Goal: Task Accomplishment & Management: Manage account settings

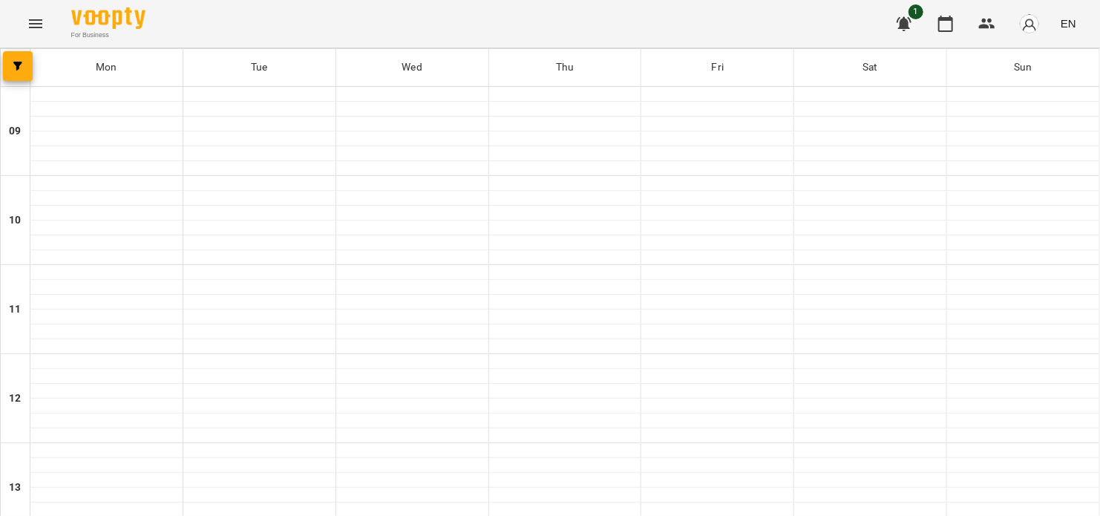
scroll to position [594, 0]
click at [940, 18] on icon "button" at bounding box center [945, 24] width 15 height 16
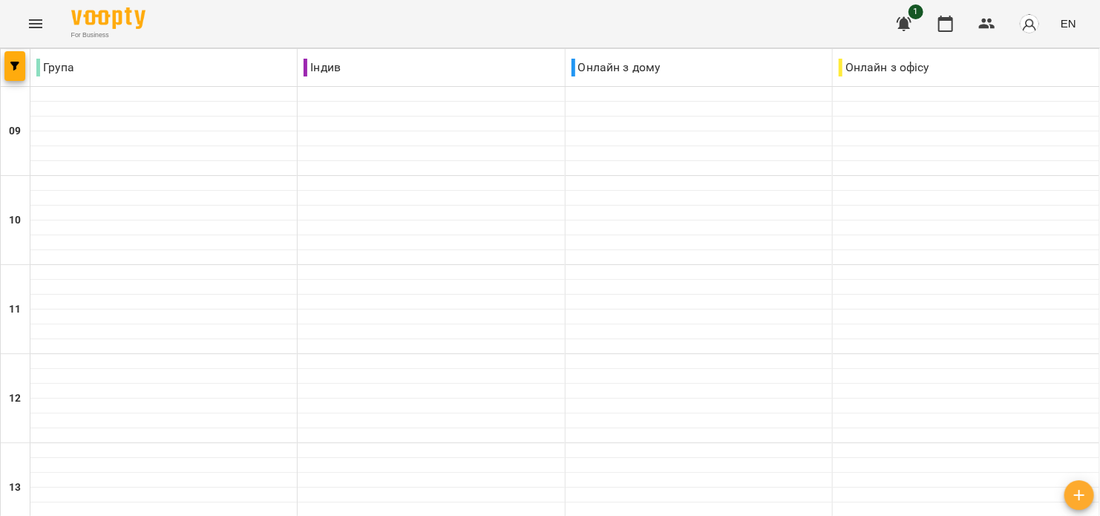
scroll to position [594, 0]
type input "**********"
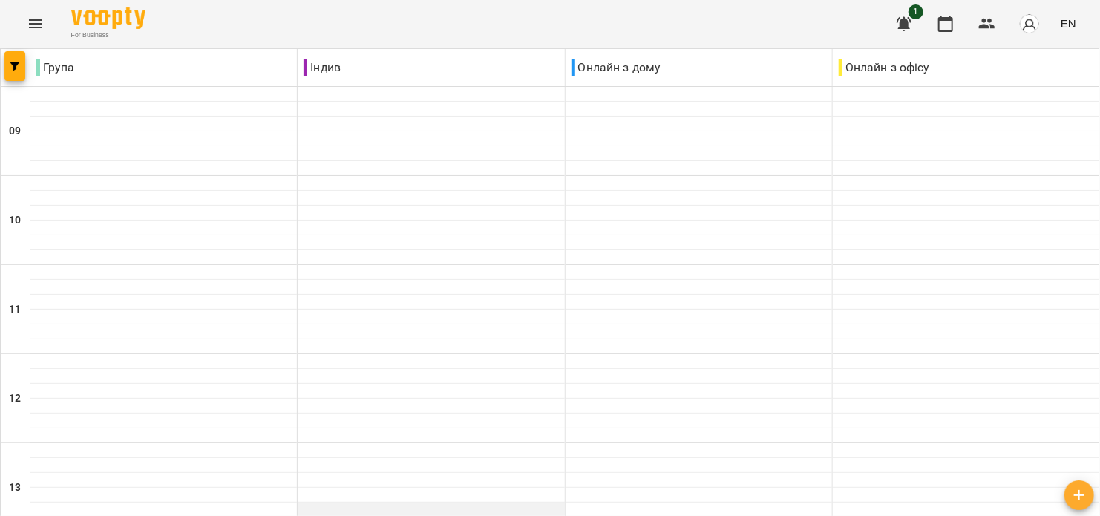
scroll to position [197, 0]
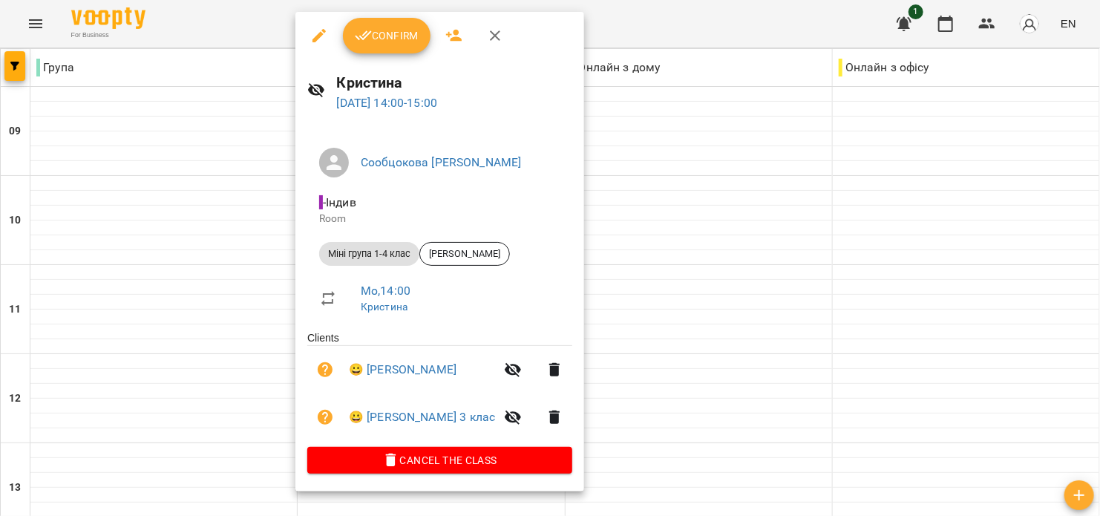
click at [396, 27] on span "Confirm" at bounding box center [387, 36] width 64 height 18
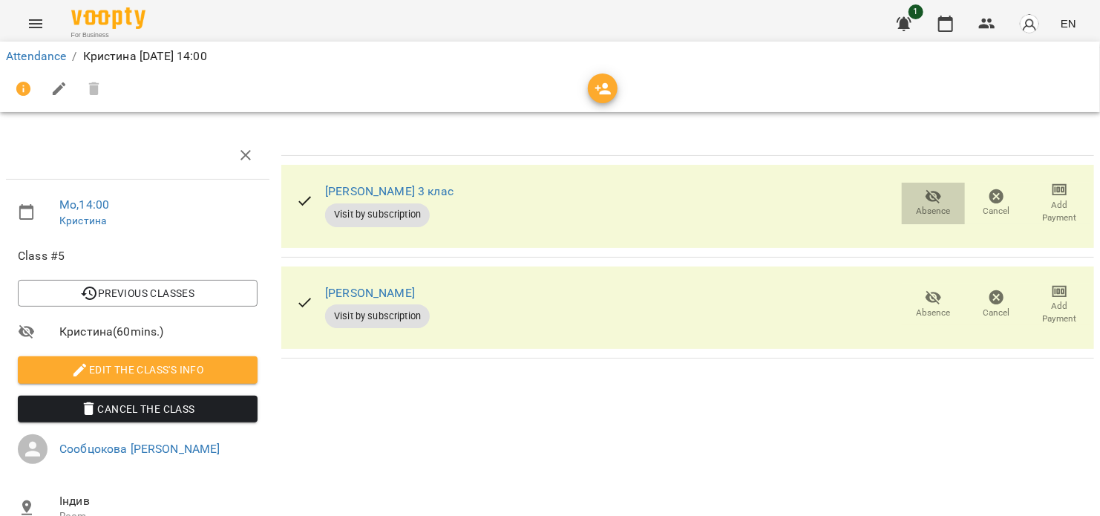
click at [910, 196] on span "Absence" at bounding box center [932, 203] width 45 height 30
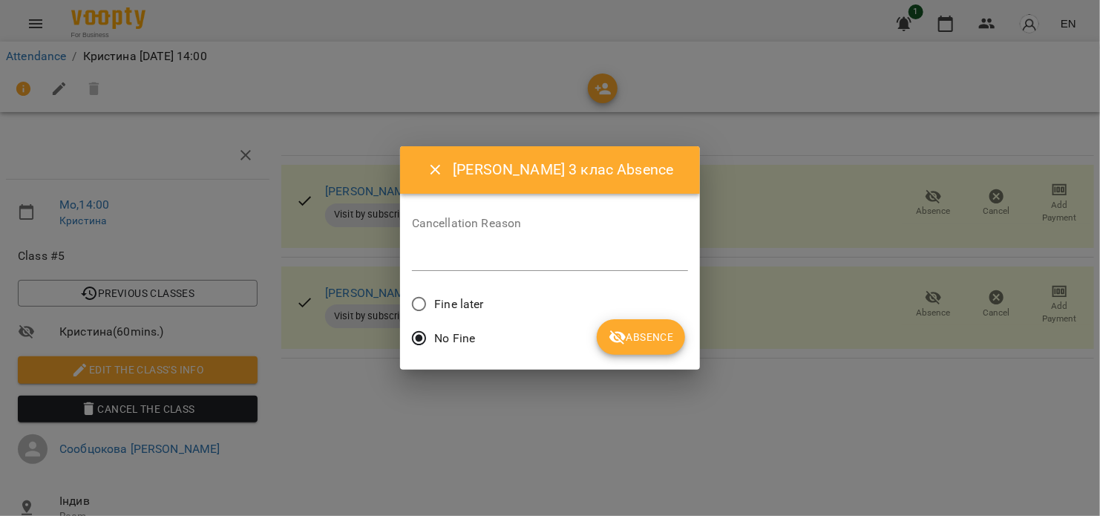
click at [639, 340] on span "Absence" at bounding box center [640, 337] width 65 height 18
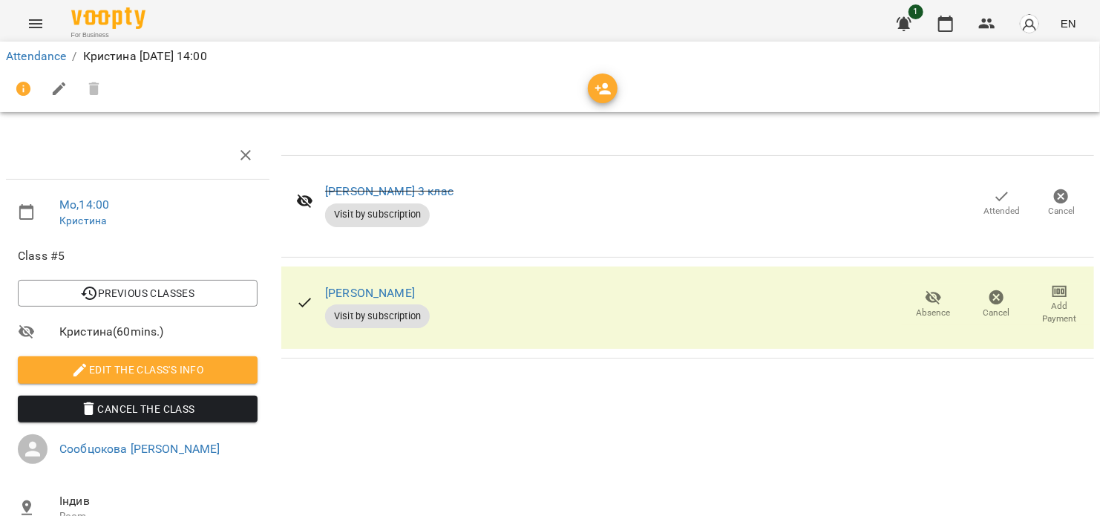
click at [925, 297] on icon "button" at bounding box center [933, 298] width 16 height 14
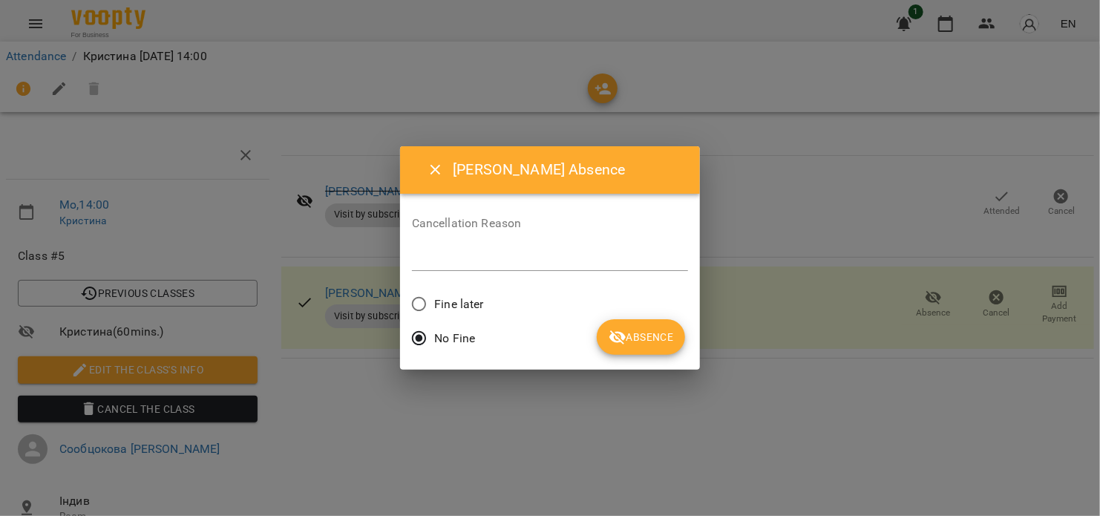
click at [651, 326] on button "Absence" at bounding box center [640, 337] width 88 height 36
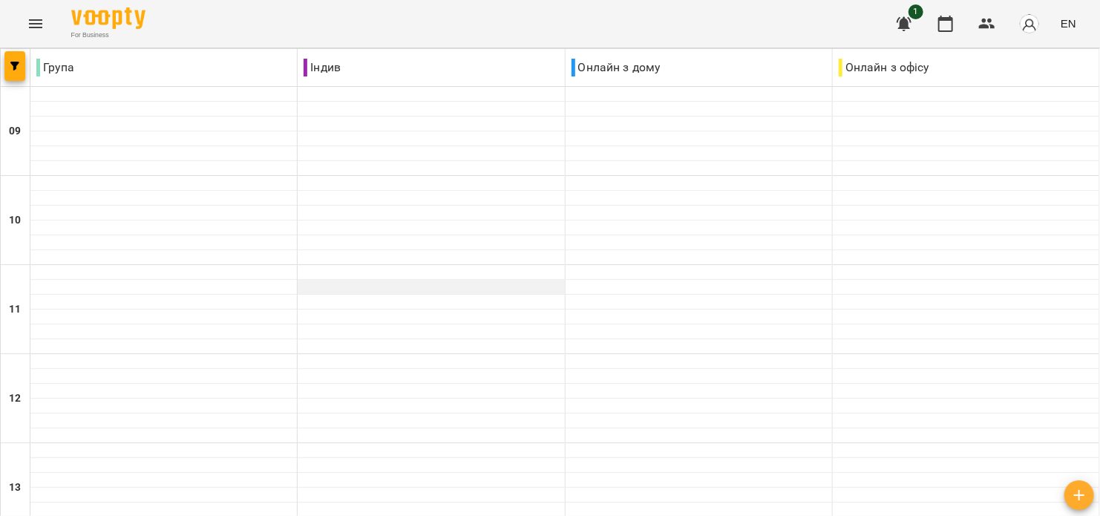
scroll to position [594, 0]
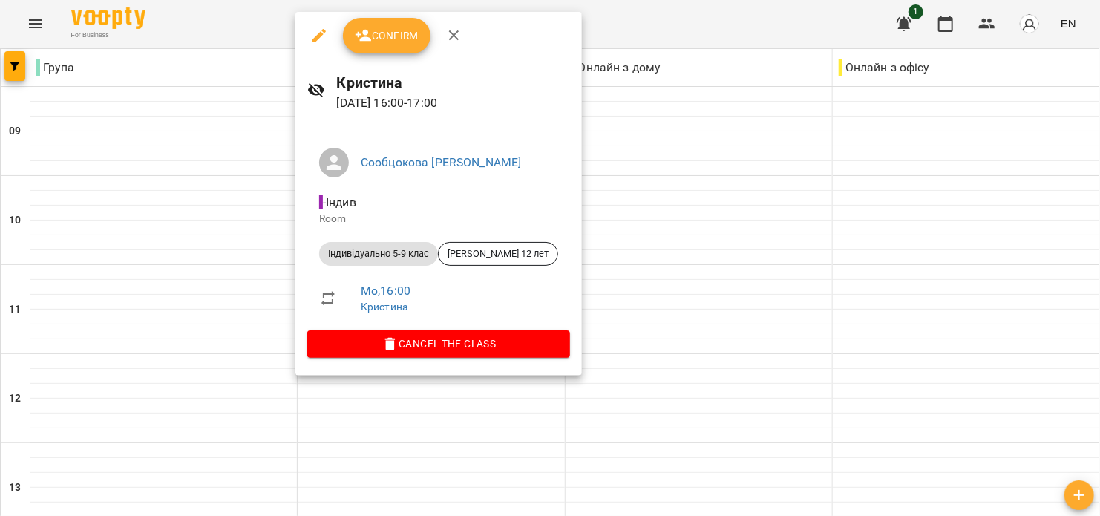
click at [401, 133] on div "[PERSON_NAME] [PERSON_NAME] Room Індивідуально 5-9 клас [PERSON_NAME] 12 лет Mo…" at bounding box center [438, 250] width 286 height 252
click at [385, 46] on button "Confirm" at bounding box center [387, 36] width 88 height 36
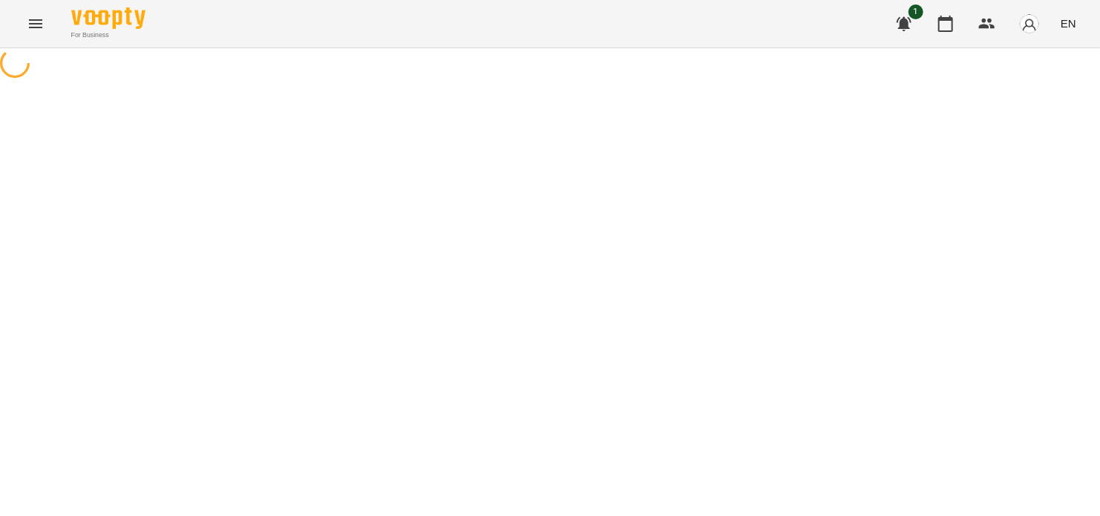
click at [397, 46] on div "For Business 1 EN" at bounding box center [550, 23] width 1100 height 47
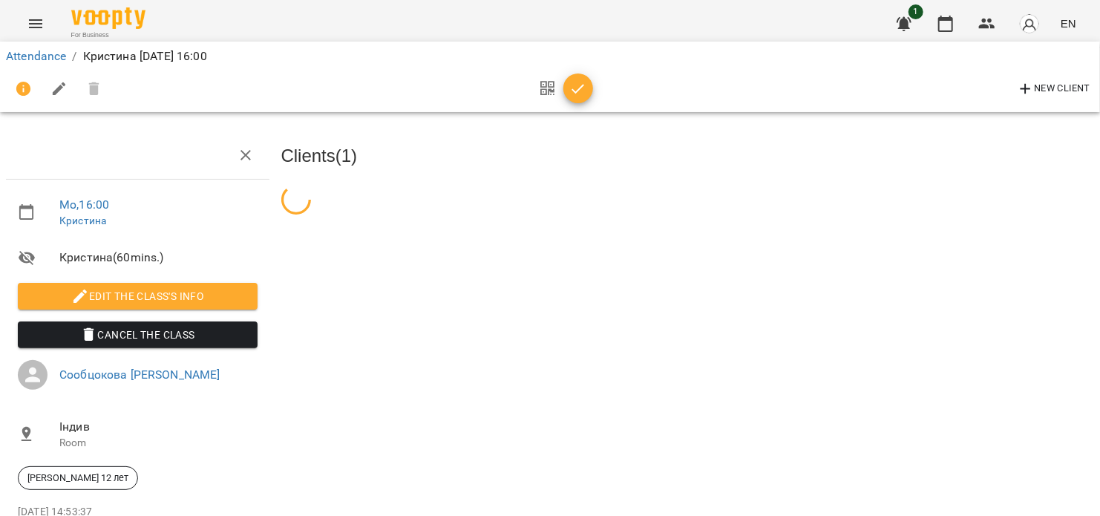
click at [579, 92] on icon "button" at bounding box center [578, 89] width 18 height 18
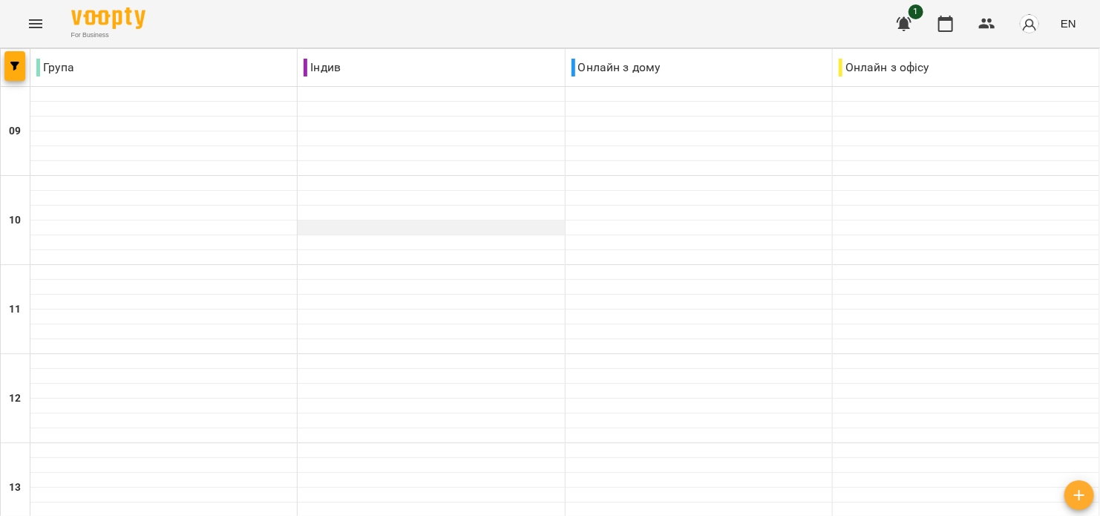
scroll to position [594, 0]
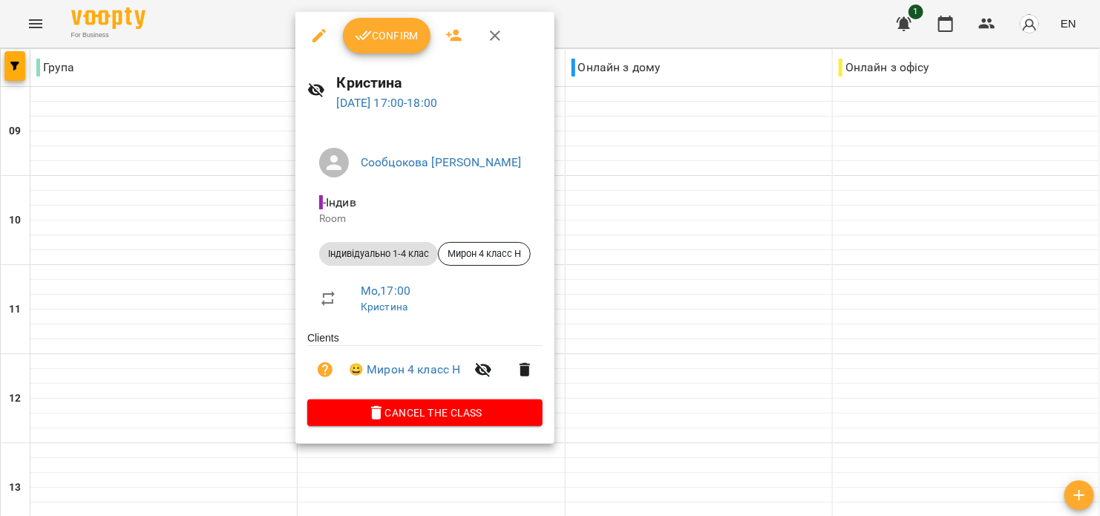
click at [374, 45] on button "Confirm" at bounding box center [387, 36] width 88 height 36
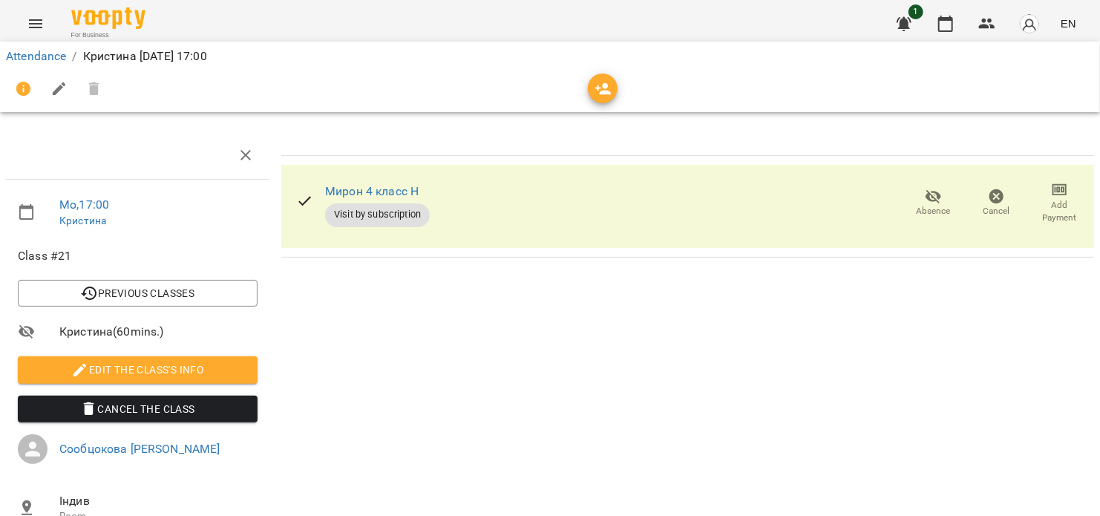
click at [619, 99] on div at bounding box center [550, 89] width 1088 height 36
click at [591, 96] on span "button" at bounding box center [603, 89] width 30 height 18
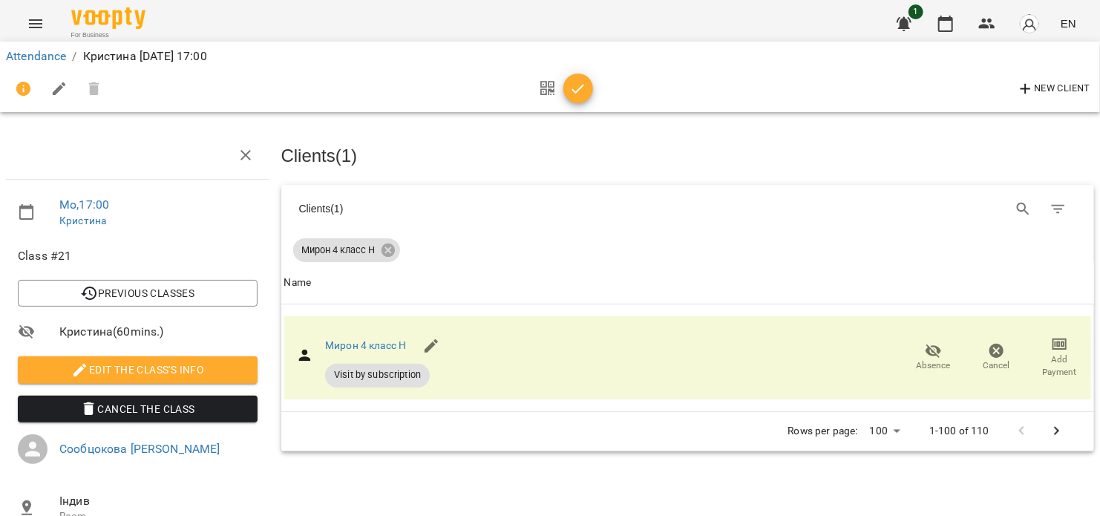
click at [581, 91] on icon "button" at bounding box center [578, 89] width 18 height 18
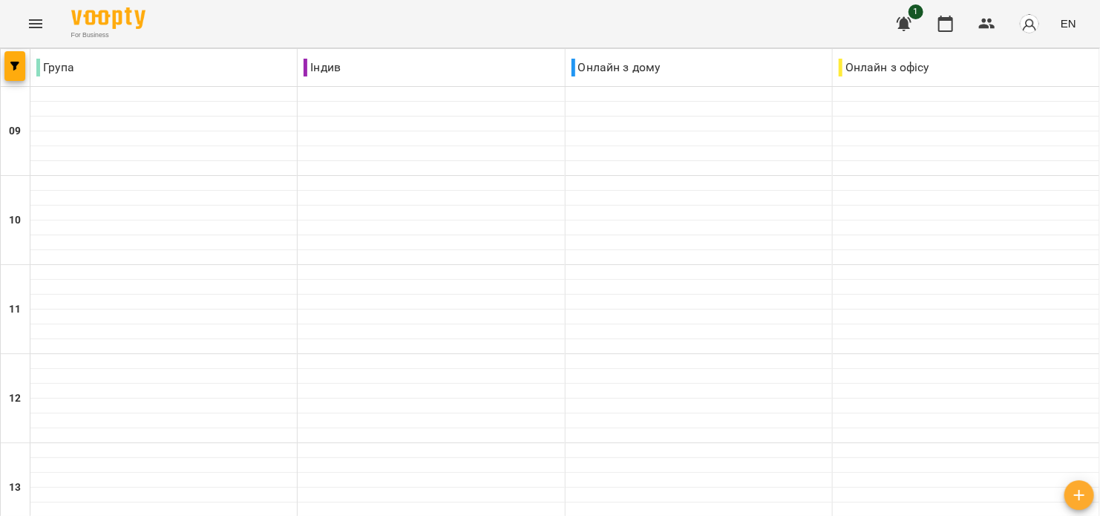
scroll to position [791, 0]
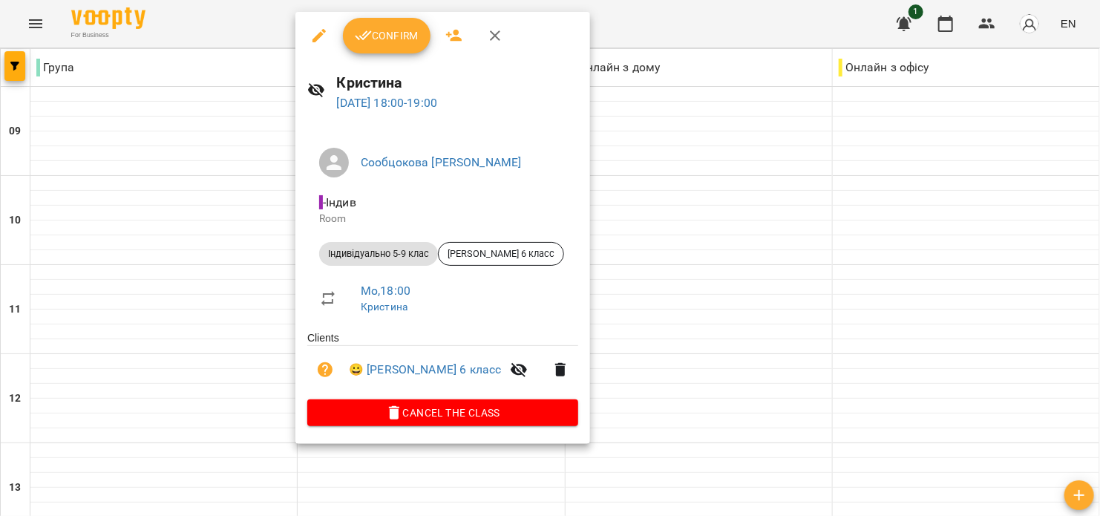
click at [381, 26] on button "Confirm" at bounding box center [387, 36] width 88 height 36
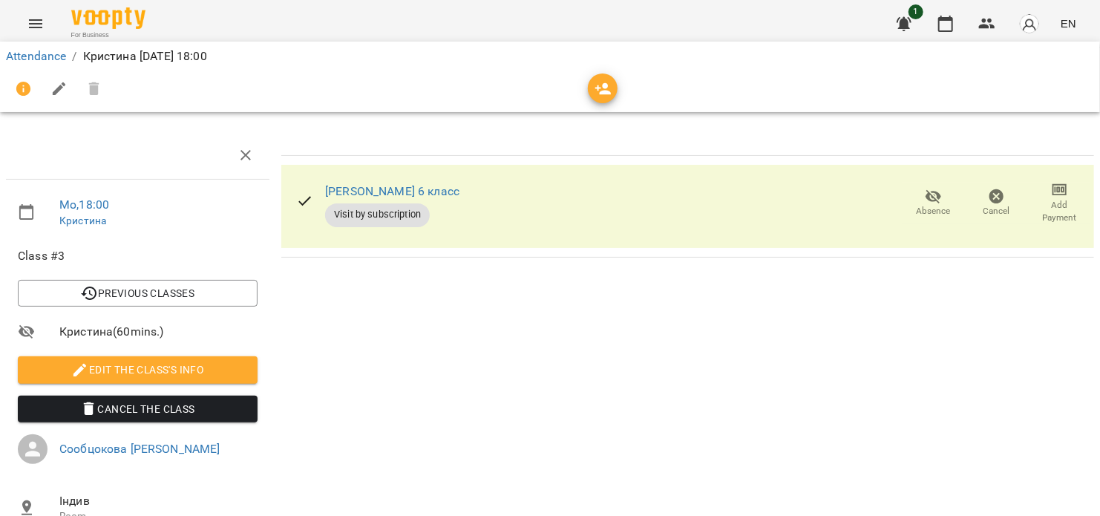
click at [600, 83] on icon "button" at bounding box center [603, 89] width 18 height 18
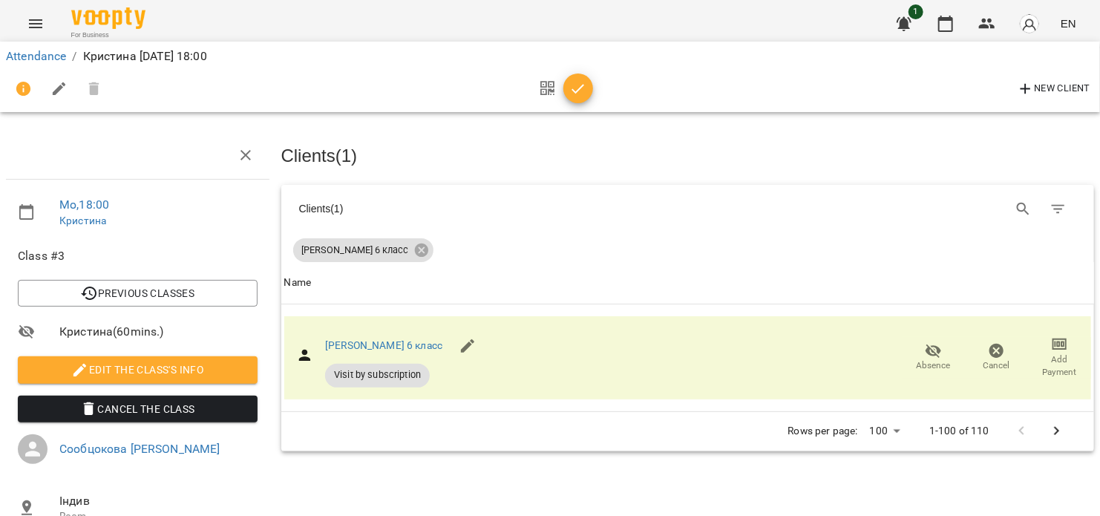
click at [579, 95] on icon "button" at bounding box center [578, 89] width 18 height 18
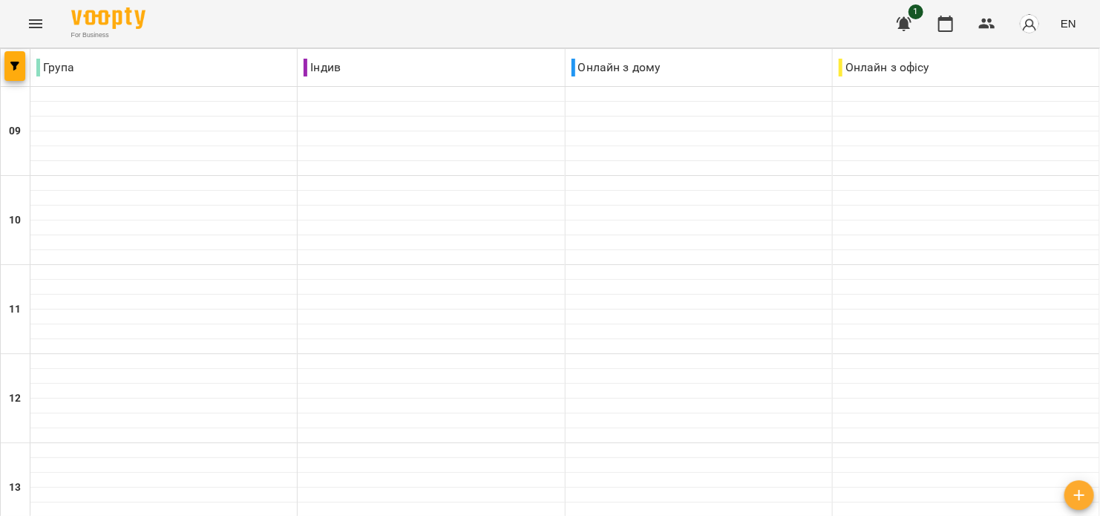
scroll to position [791, 0]
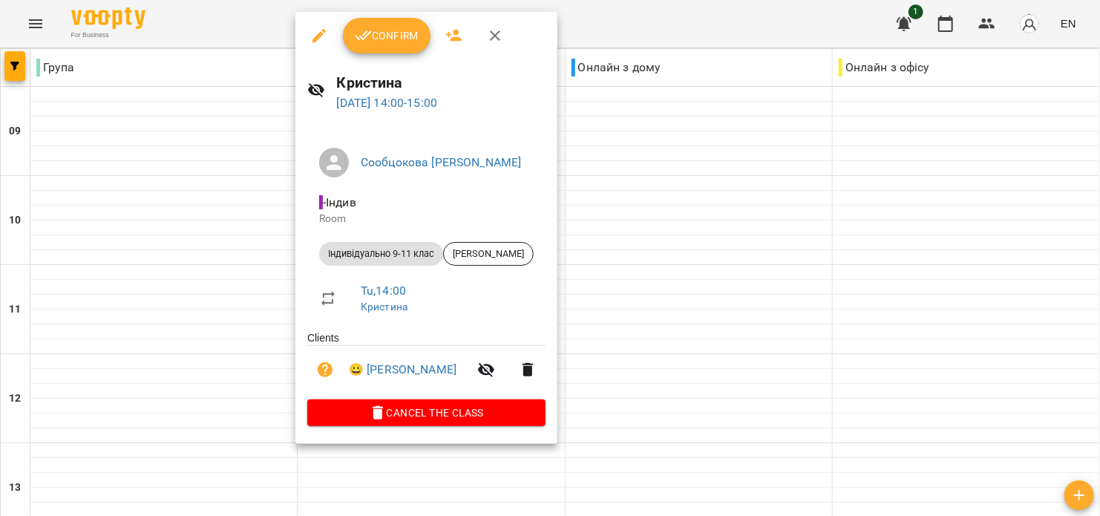
click at [404, 45] on button "Confirm" at bounding box center [387, 36] width 88 height 36
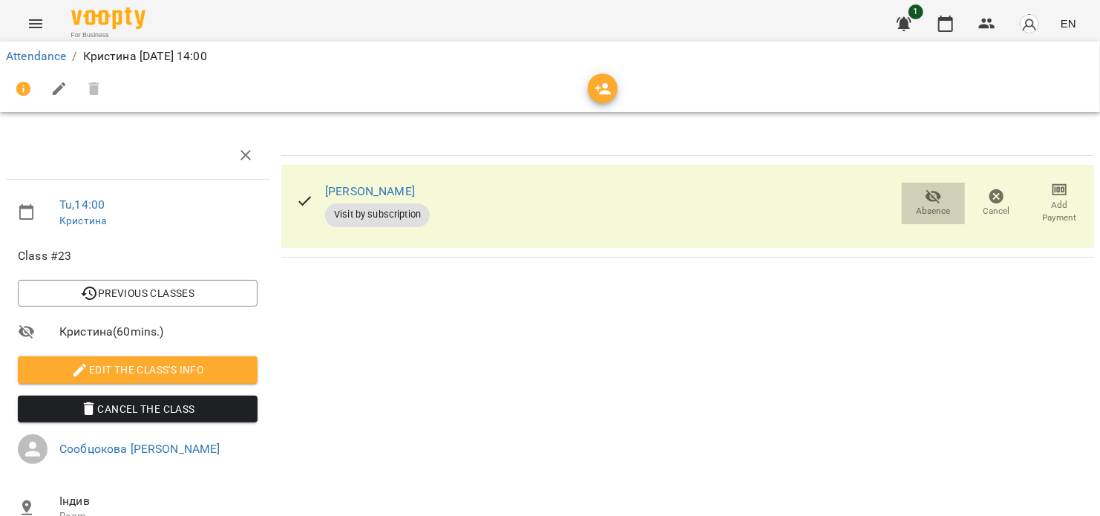
click at [916, 207] on span "Absence" at bounding box center [933, 211] width 34 height 13
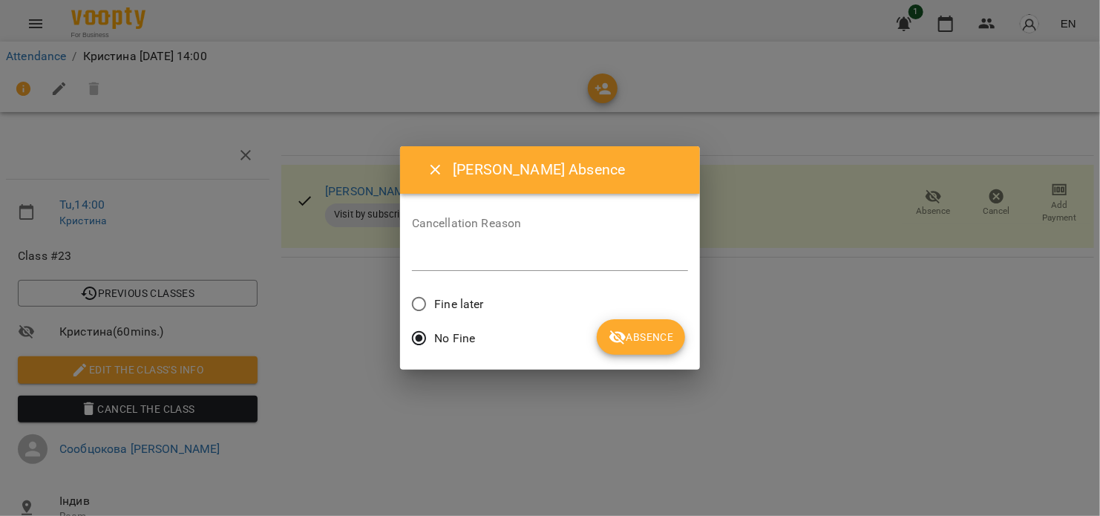
click at [634, 324] on button "Absence" at bounding box center [640, 337] width 88 height 36
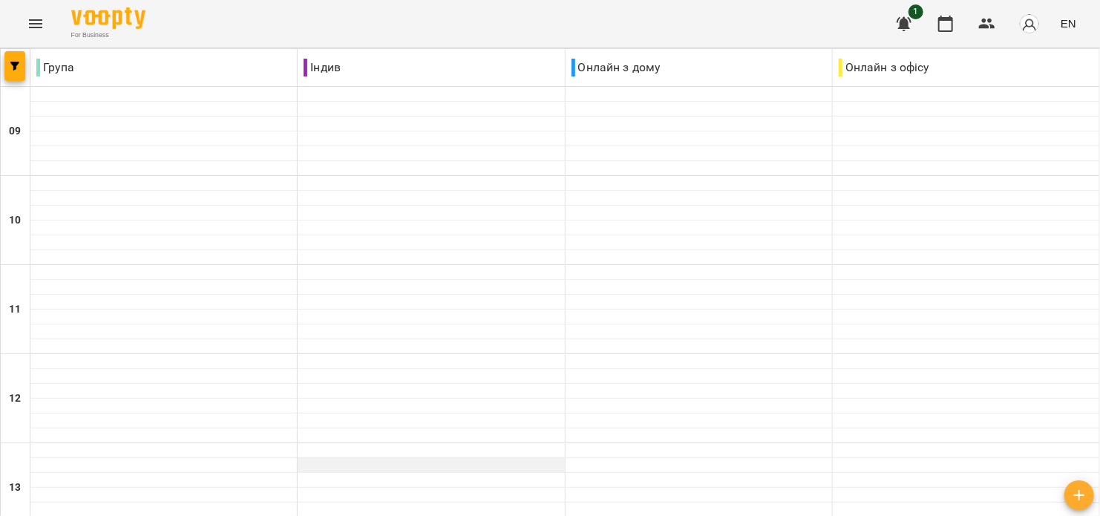
scroll to position [395, 0]
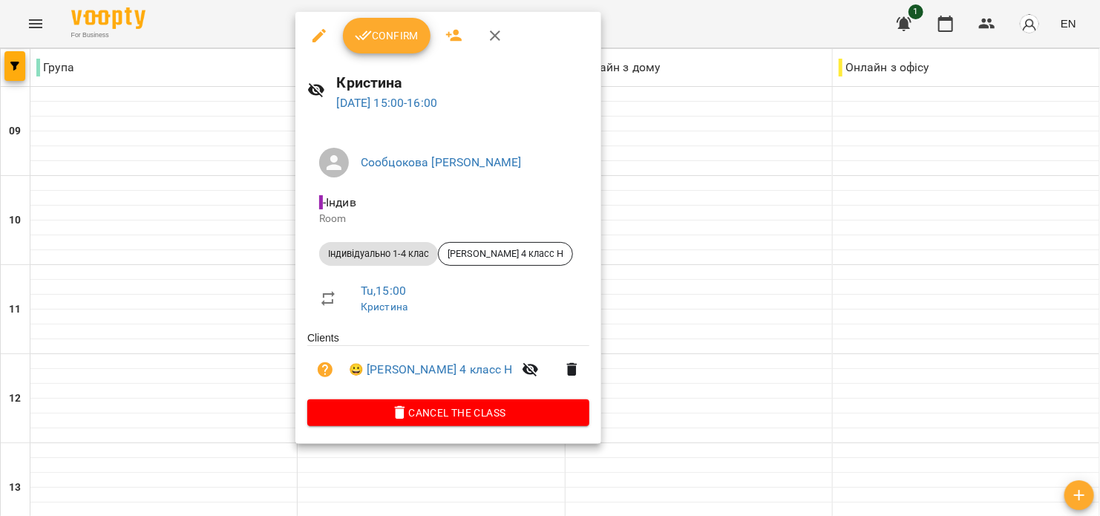
click at [375, 45] on button "Confirm" at bounding box center [387, 36] width 88 height 36
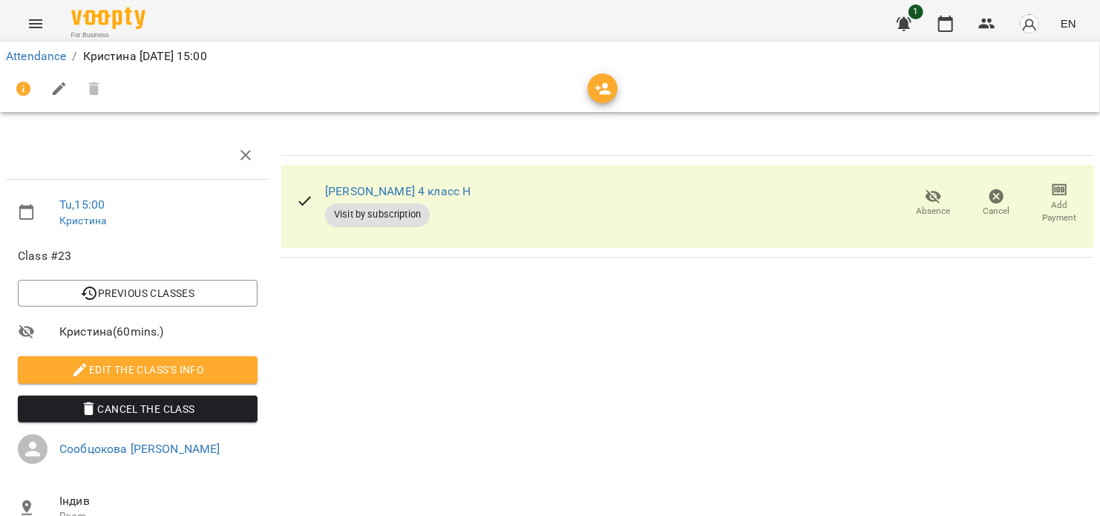
drag, startPoint x: 588, startPoint y: 94, endPoint x: 599, endPoint y: 92, distance: 11.3
click at [588, 93] on span "button" at bounding box center [603, 89] width 30 height 18
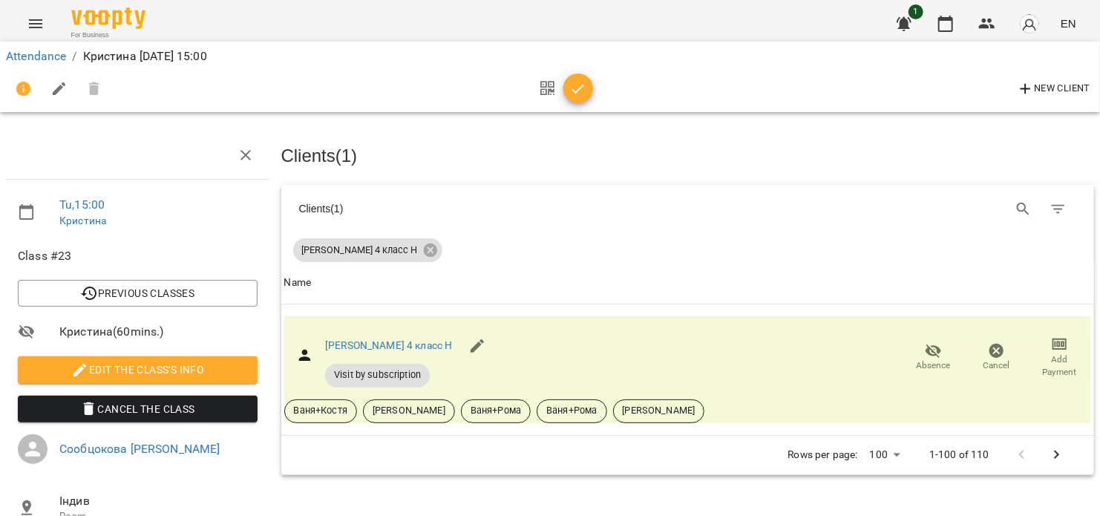
click at [579, 96] on icon "button" at bounding box center [578, 89] width 18 height 18
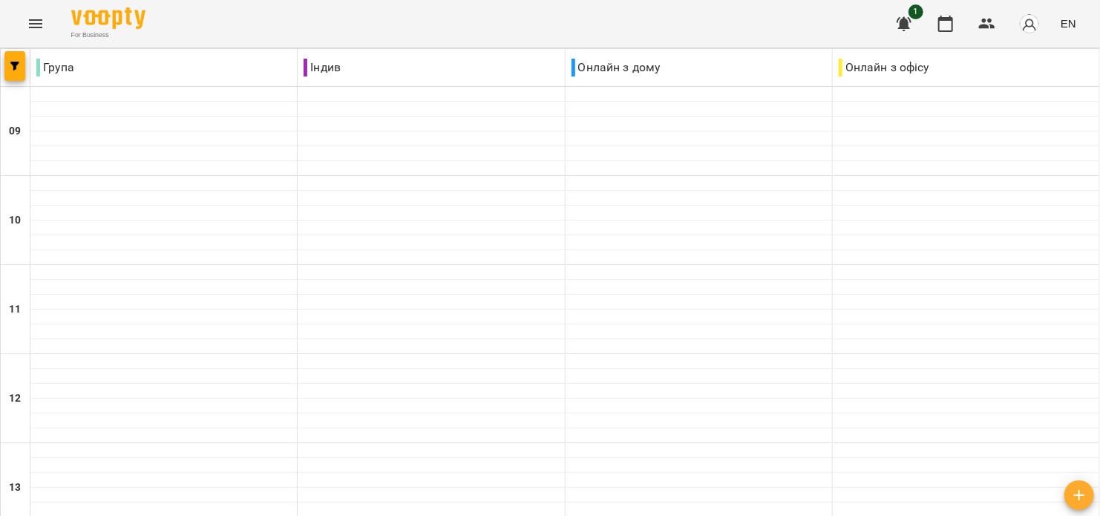
scroll to position [594, 0]
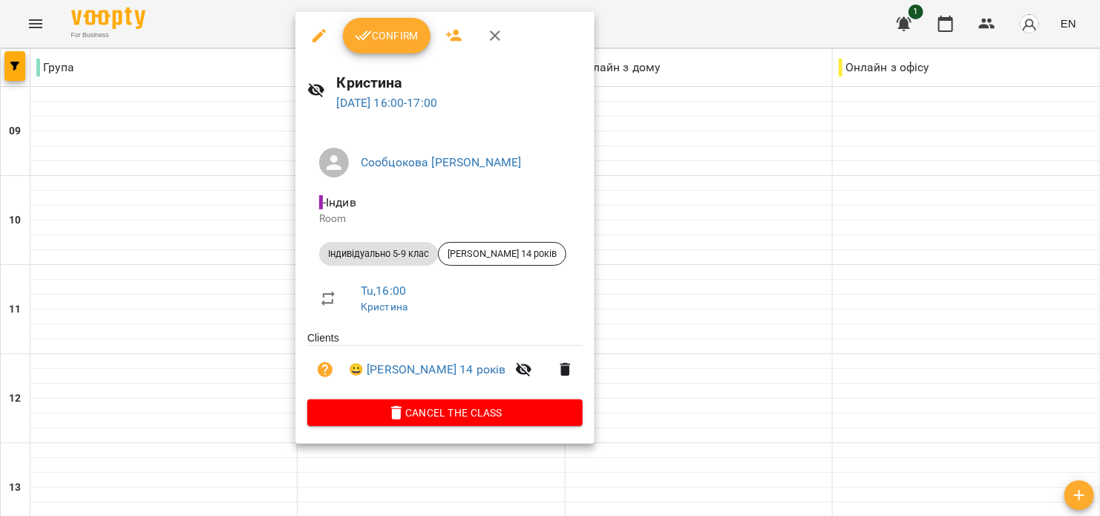
click at [394, 51] on button "Confirm" at bounding box center [387, 36] width 88 height 36
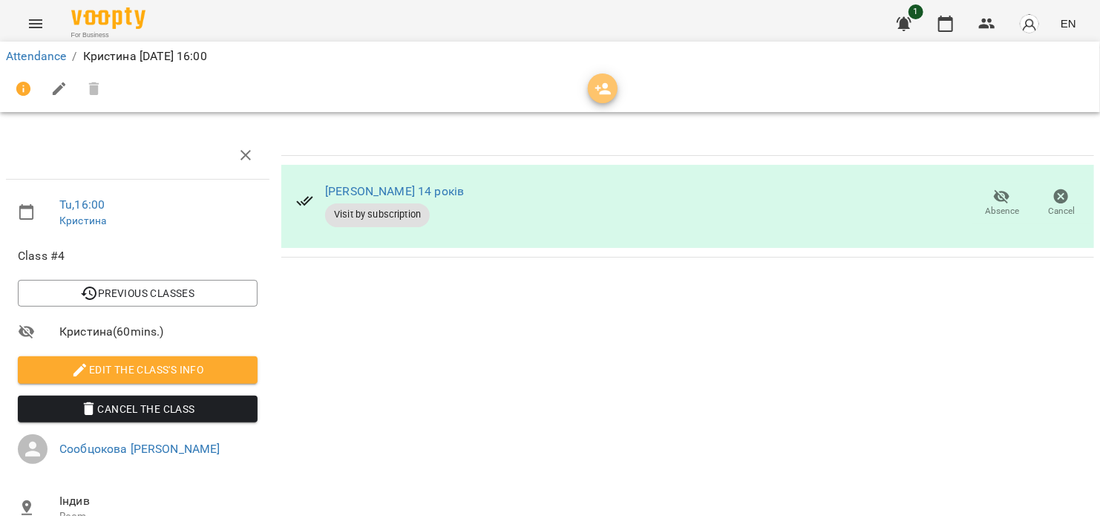
click at [598, 96] on icon "button" at bounding box center [603, 89] width 18 height 18
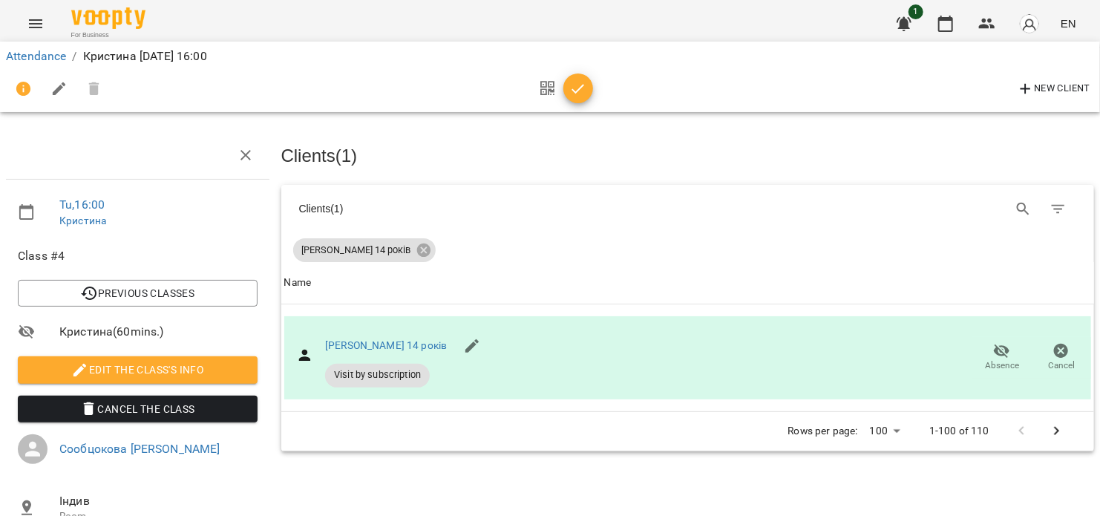
click at [573, 91] on icon "button" at bounding box center [578, 89] width 18 height 18
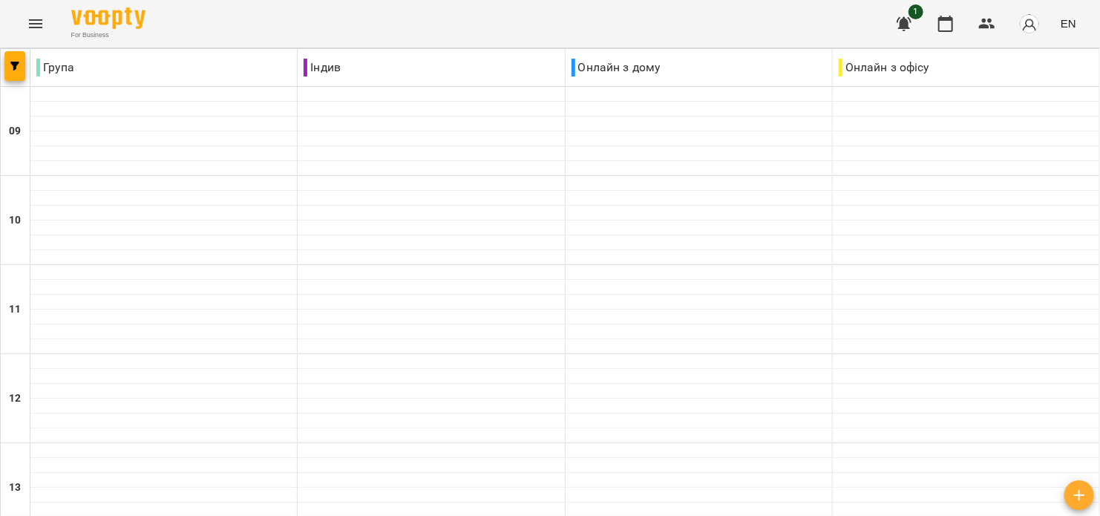
scroll to position [791, 0]
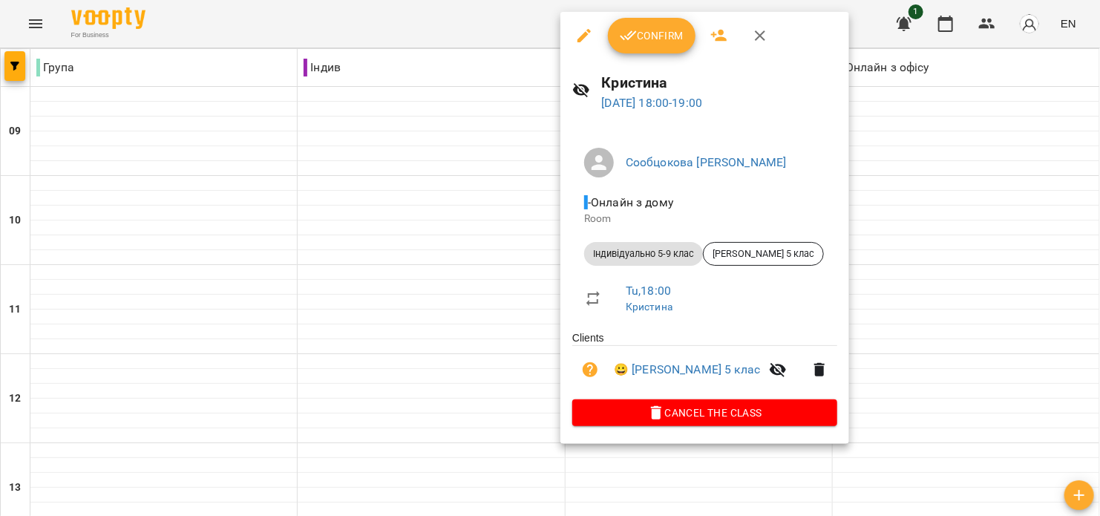
click at [644, 34] on span "Confirm" at bounding box center [651, 36] width 64 height 18
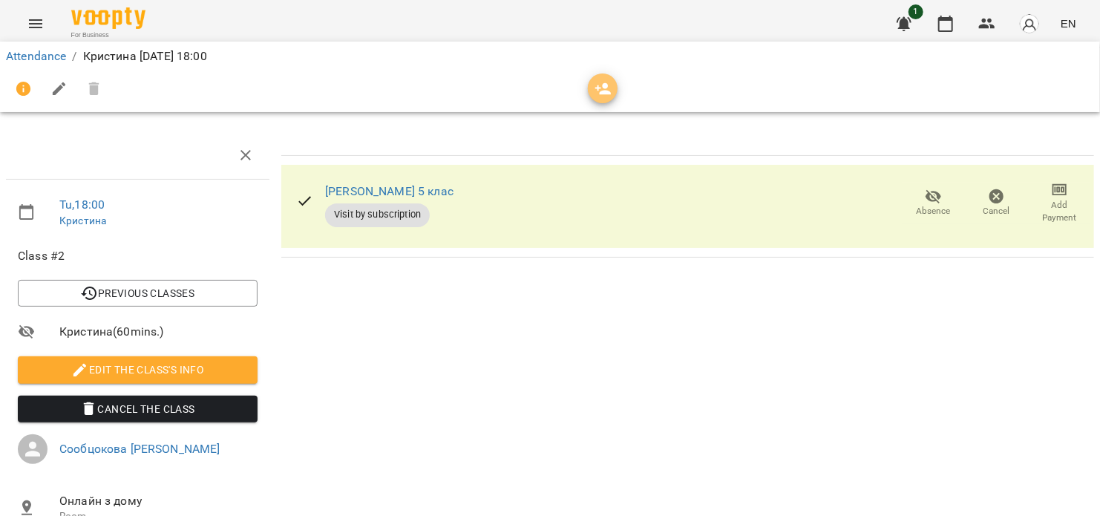
click at [602, 91] on icon "button" at bounding box center [603, 89] width 16 height 12
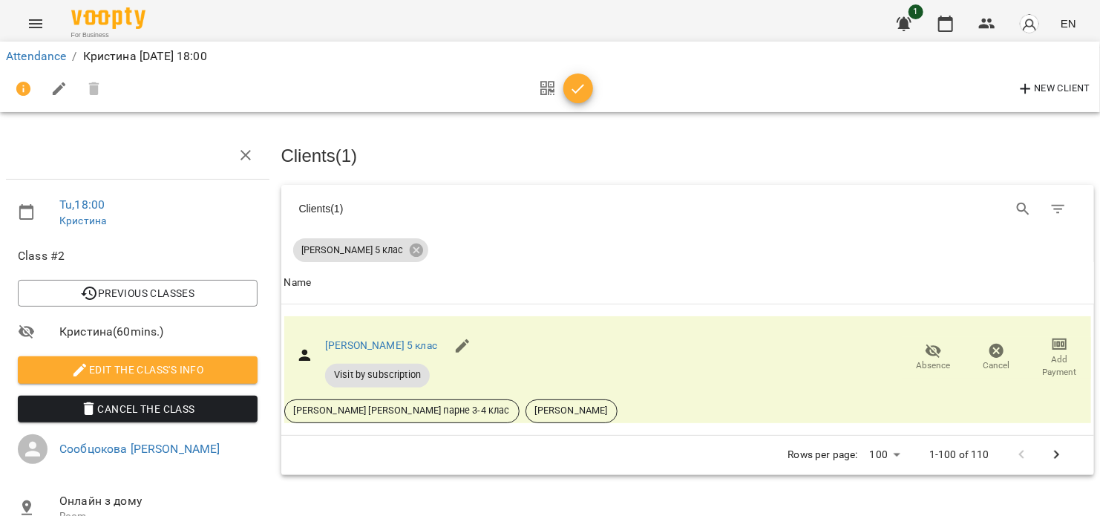
click at [578, 91] on icon "button" at bounding box center [578, 89] width 18 height 18
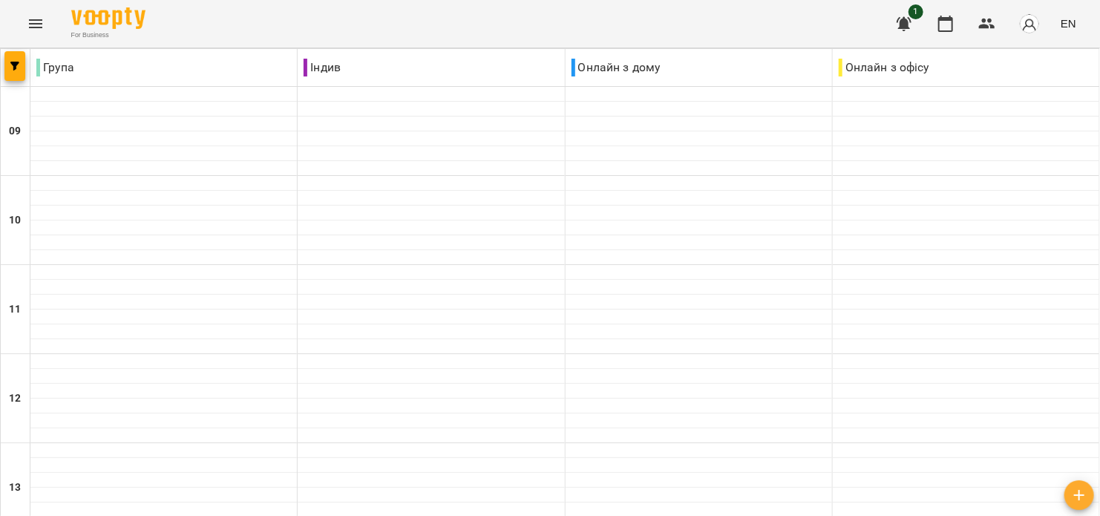
scroll to position [594, 0]
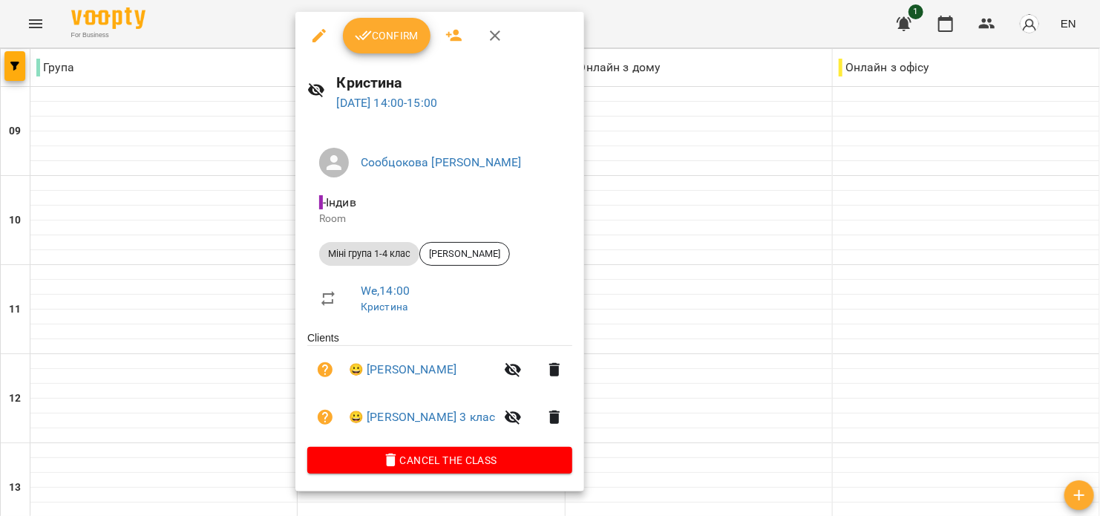
click at [386, 48] on button "Confirm" at bounding box center [387, 36] width 88 height 36
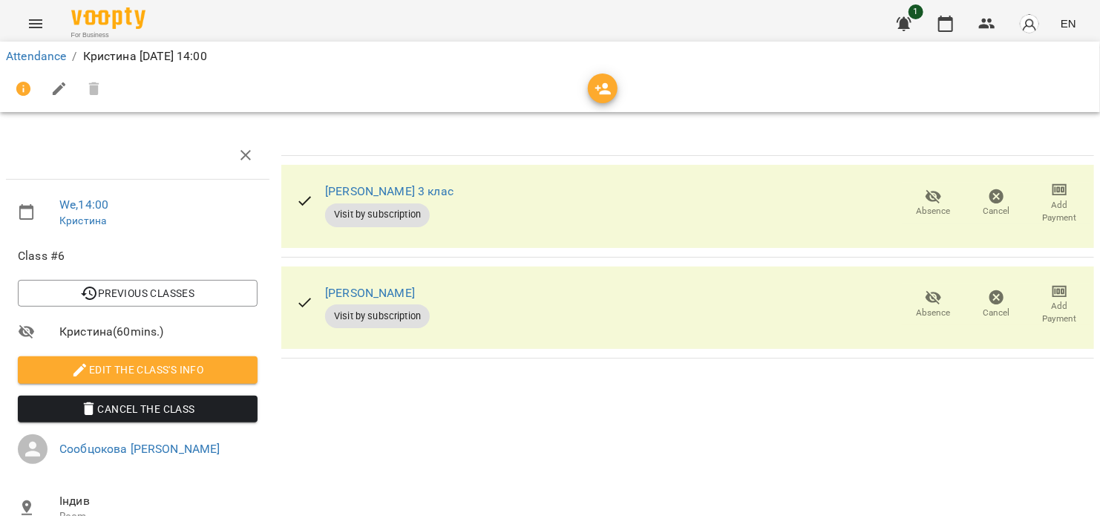
click at [918, 213] on span "Absence" at bounding box center [933, 211] width 34 height 13
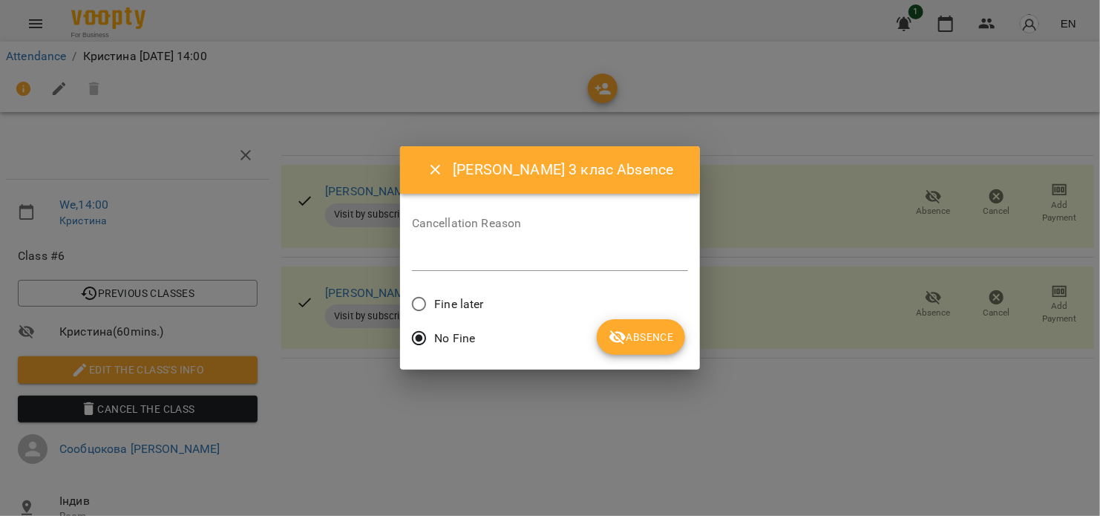
drag, startPoint x: 740, startPoint y: 392, endPoint x: 748, endPoint y: 388, distance: 9.0
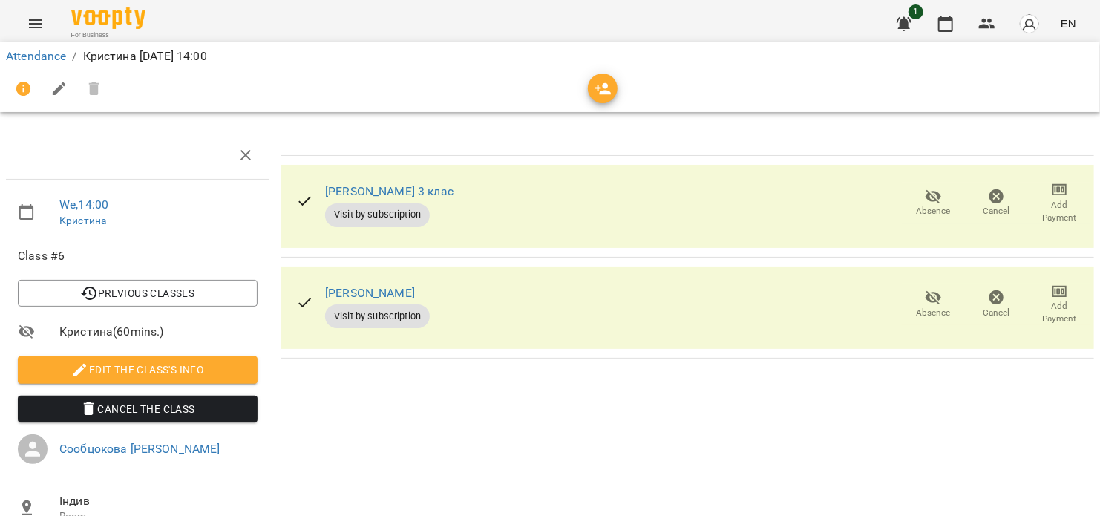
click at [924, 290] on icon "button" at bounding box center [933, 298] width 18 height 18
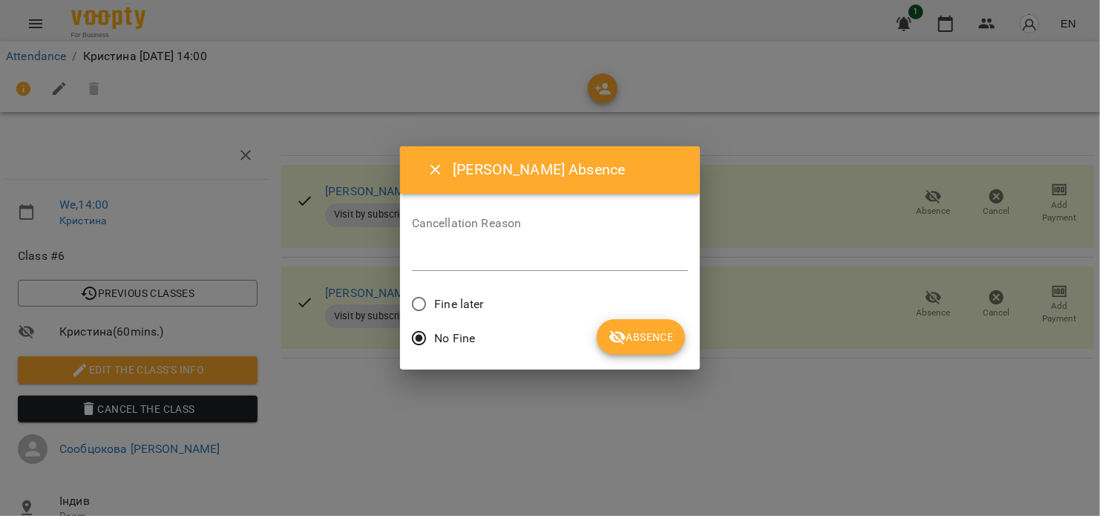
click at [650, 335] on span "Absence" at bounding box center [640, 337] width 65 height 18
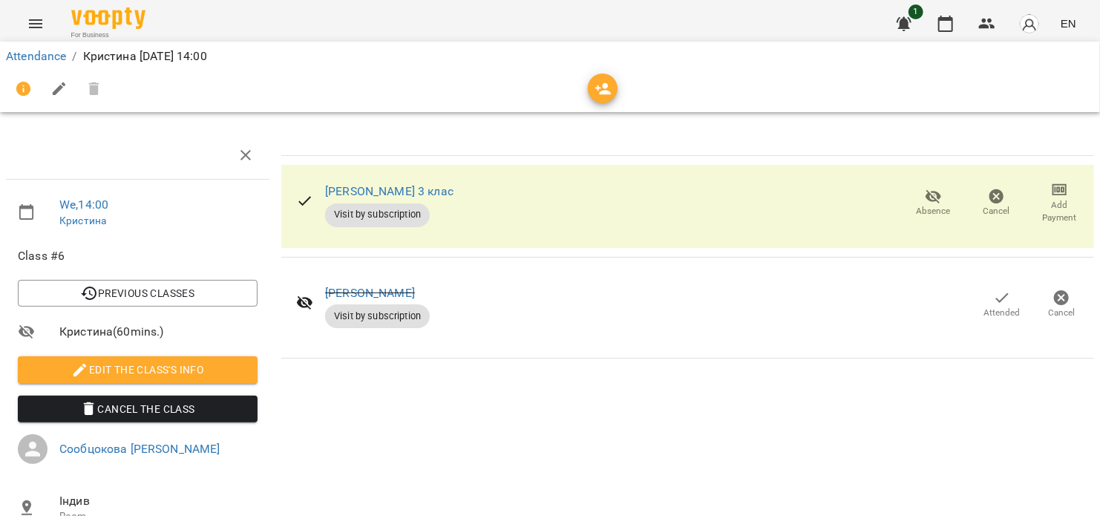
click at [607, 88] on icon "button" at bounding box center [603, 89] width 18 height 18
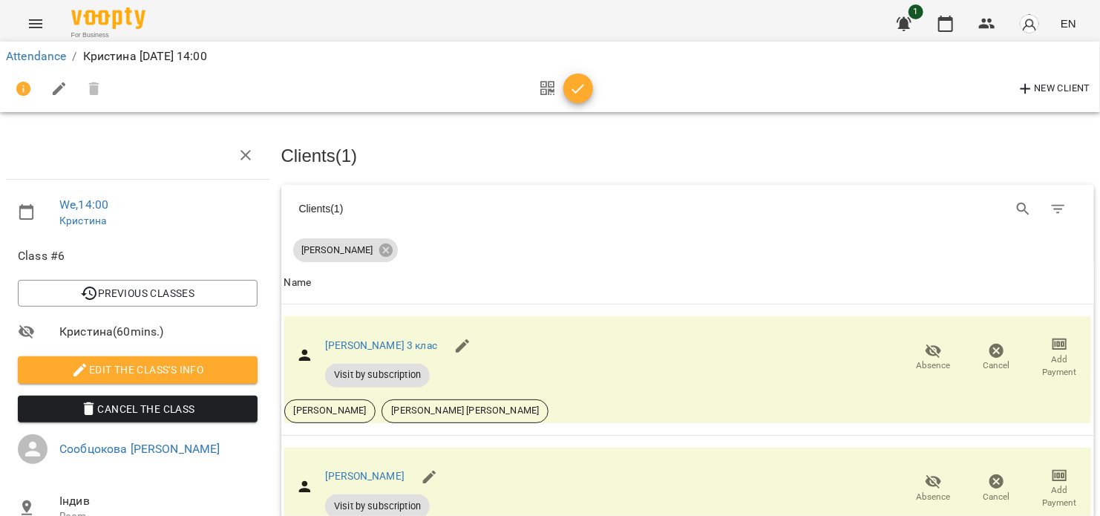
click at [581, 93] on icon "button" at bounding box center [578, 89] width 18 height 18
